Goal: Task Accomplishment & Management: Use online tool/utility

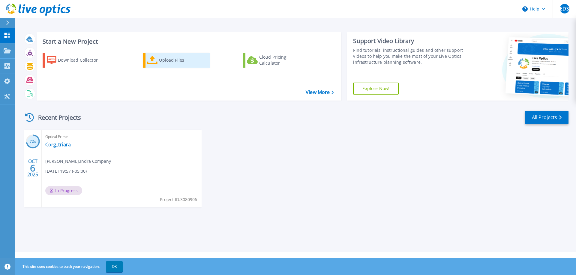
click at [174, 61] on div "Upload Files" at bounding box center [183, 60] width 48 height 12
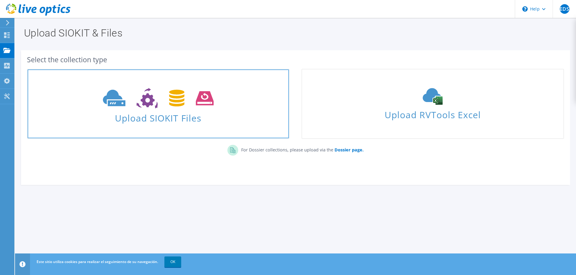
click at [213, 109] on icon at bounding box center [158, 98] width 111 height 21
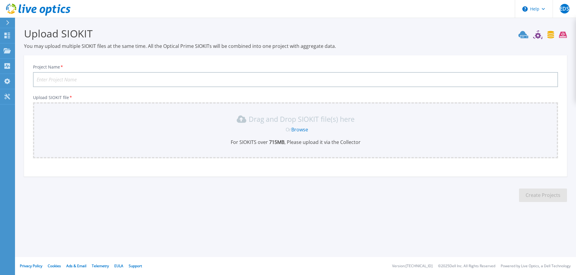
click at [300, 129] on link "Browse" at bounding box center [299, 129] width 17 height 7
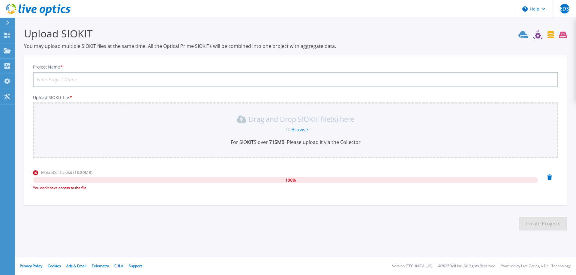
click at [549, 178] on icon at bounding box center [549, 177] width 5 height 5
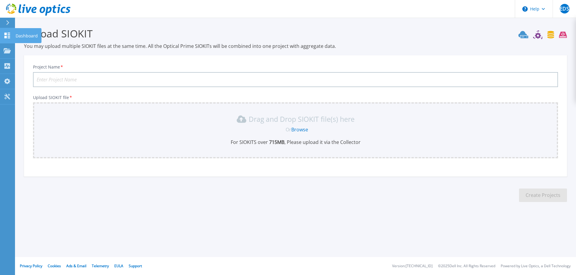
click at [6, 37] on icon at bounding box center [7, 36] width 6 height 6
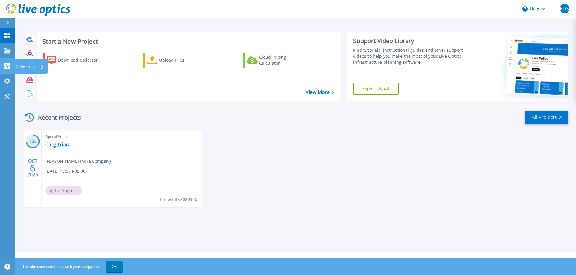
click at [25, 65] on p "Collectors" at bounding box center [26, 67] width 20 height 16
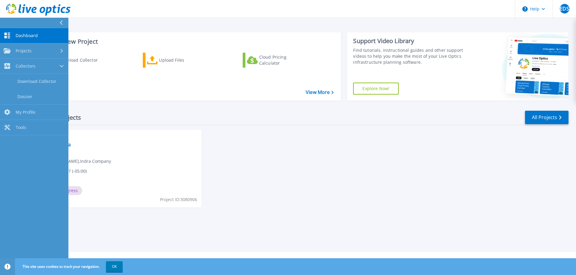
click at [333, 193] on div "72 % OCT 6 2025 Optical Prime Corg_triara Edilberto Diaz Sanchez , Indra Compan…" at bounding box center [293, 175] width 550 height 90
